Goal: Transaction & Acquisition: Purchase product/service

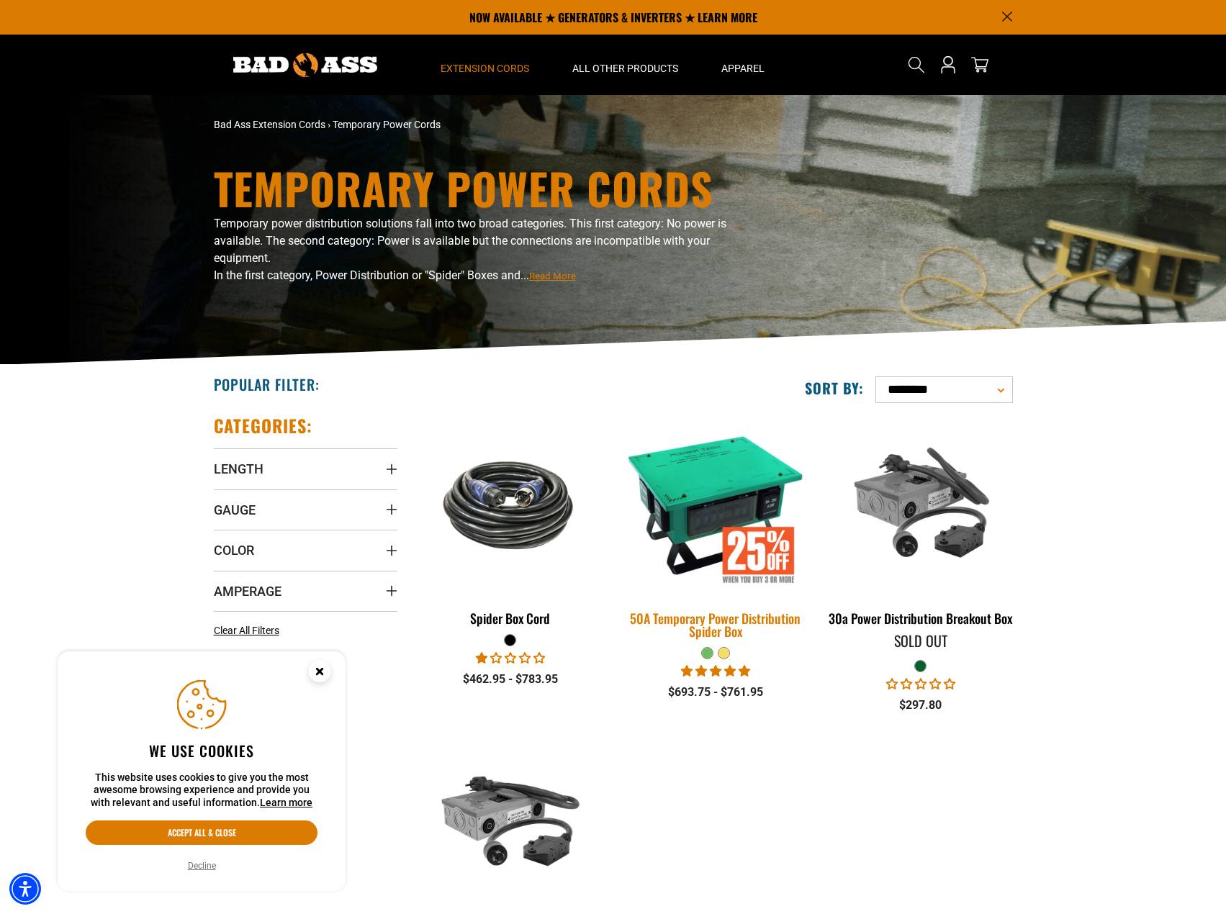
click at [741, 623] on div "50A Temporary Power Distribution Spider Box" at bounding box center [715, 625] width 184 height 26
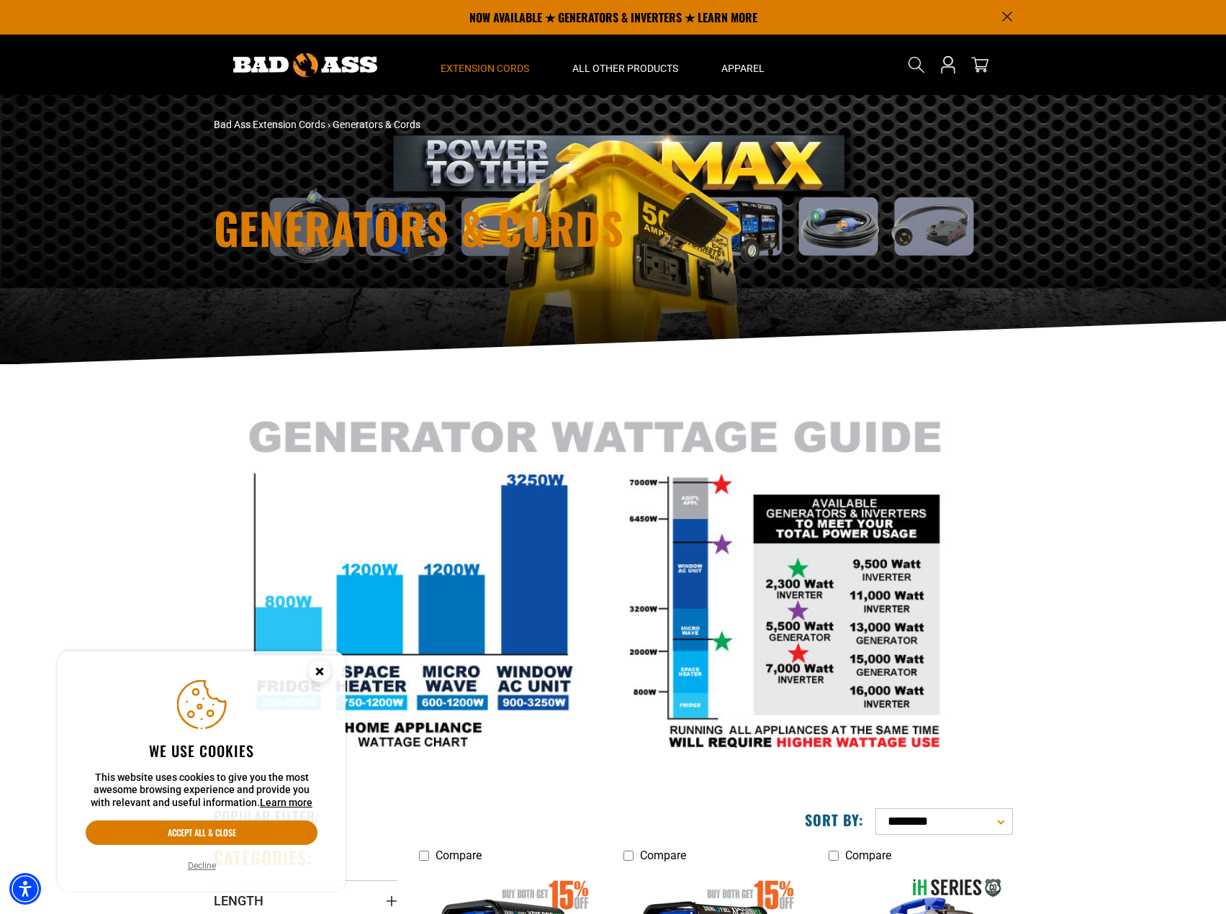
click at [312, 669] on circle "Close this option" at bounding box center [320, 672] width 22 height 22
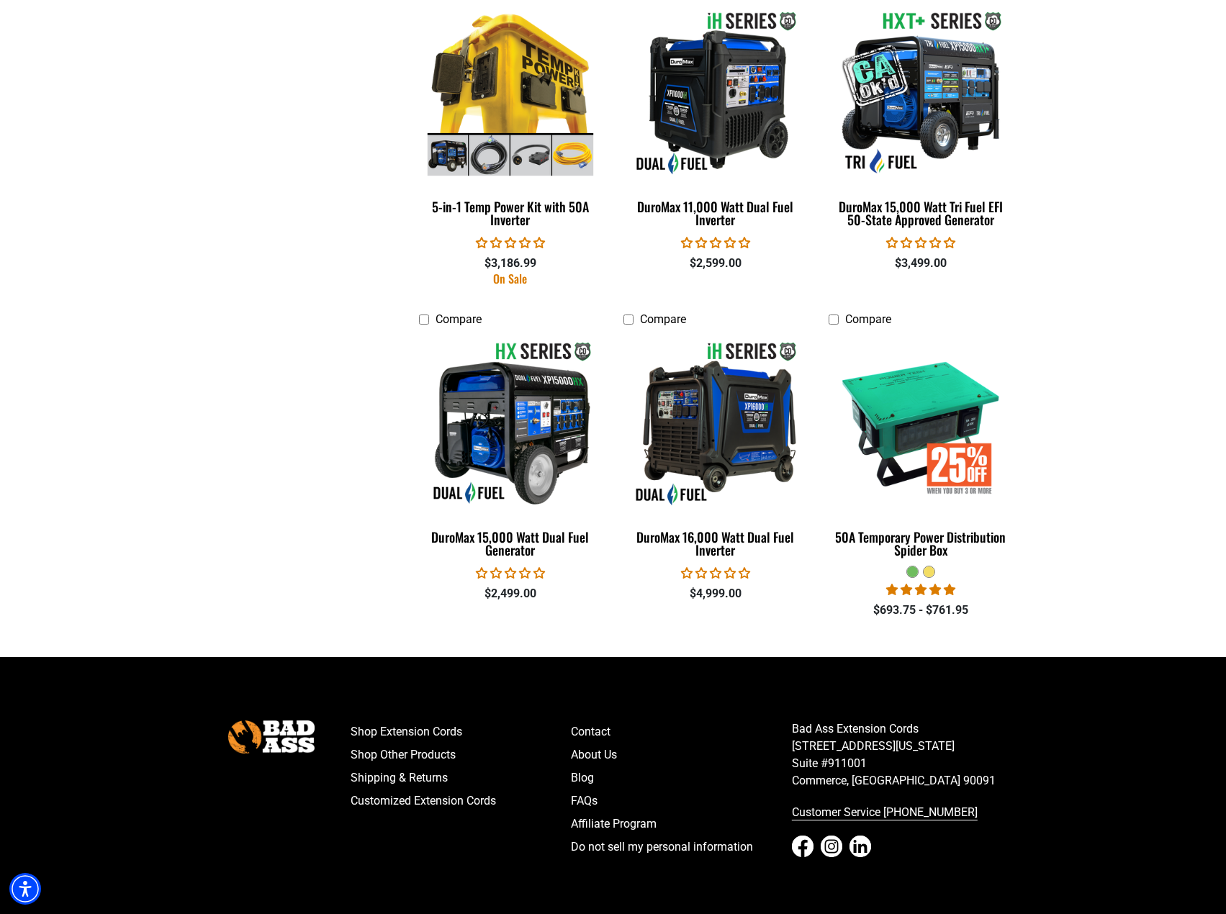
scroll to position [2894, 0]
